Goal: Navigation & Orientation: Find specific page/section

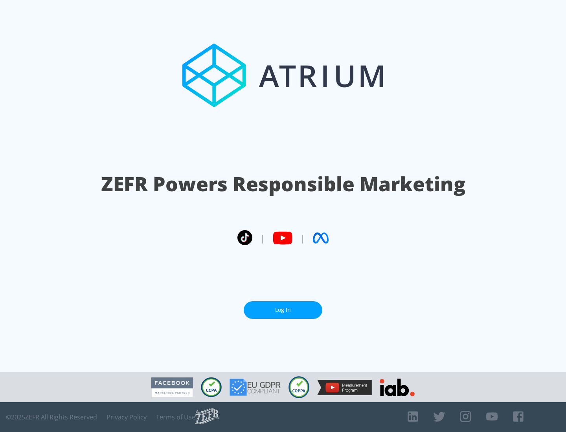
click at [283, 310] on link "Log In" at bounding box center [283, 310] width 79 height 18
